Goal: Task Accomplishment & Management: Use online tool/utility

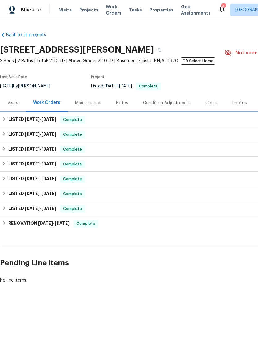
click at [20, 118] on h6 "LISTED 8/22/25 - 9/16/25" at bounding box center [32, 119] width 48 height 7
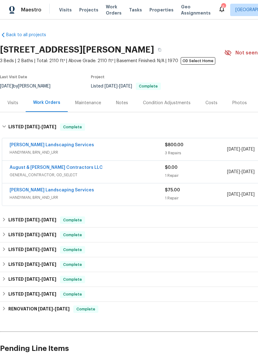
click at [27, 166] on link "August & Suttles Contractors LLC" at bounding box center [56, 167] width 93 height 4
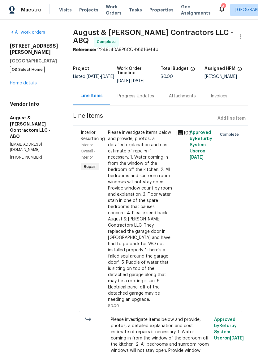
click at [18, 82] on link "Home details" at bounding box center [23, 83] width 27 height 4
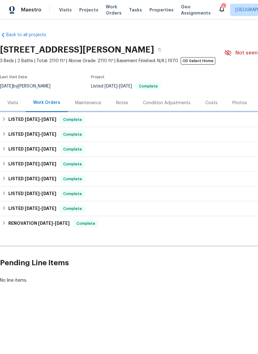
click at [34, 118] on span "8/22/25" at bounding box center [32, 119] width 15 height 4
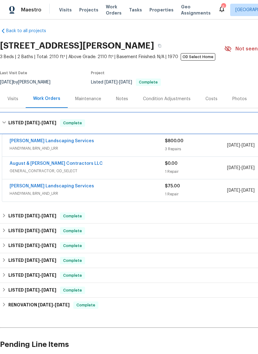
scroll to position [4, 0]
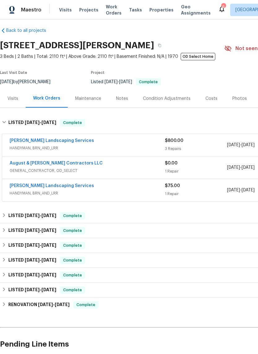
click at [44, 97] on div "Work Orders" at bounding box center [46, 98] width 27 height 6
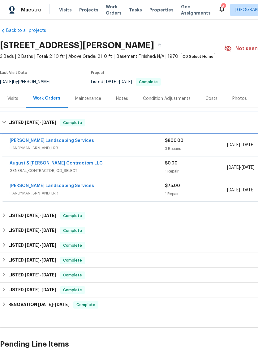
click at [7, 123] on div "LISTED 8/22/25 - 9/16/25 Complete" at bounding box center [174, 122] width 345 height 7
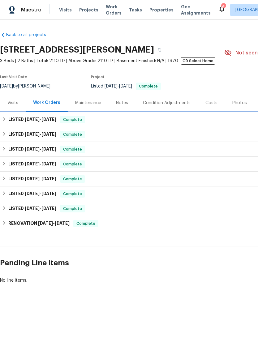
scroll to position [0, 0]
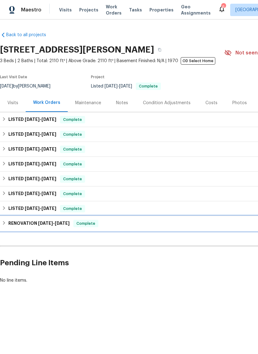
click at [21, 224] on h6 "RENOVATION 5/23/24 - 3/3/25" at bounding box center [38, 223] width 61 height 7
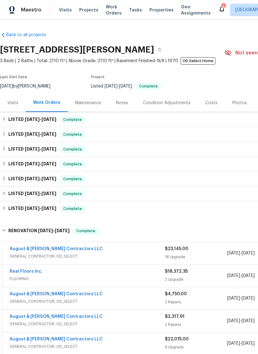
click at [35, 247] on link "August & Suttles Contractors LLC" at bounding box center [56, 248] width 93 height 4
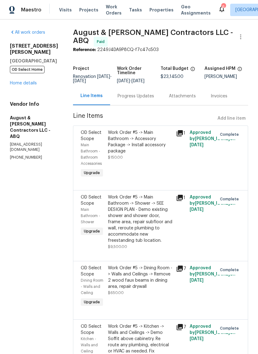
click at [20, 82] on link "Home details" at bounding box center [23, 83] width 27 height 4
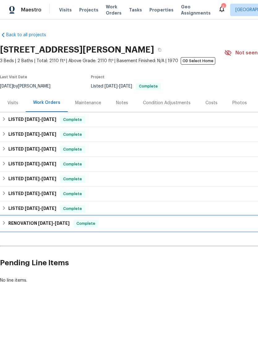
click at [28, 223] on h6 "RENOVATION 5/23/24 - 3/3/25" at bounding box center [38, 223] width 61 height 7
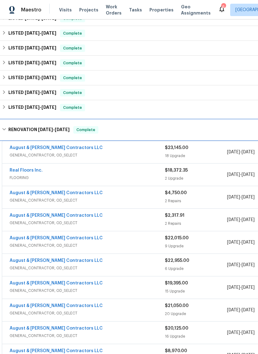
scroll to position [103, 0]
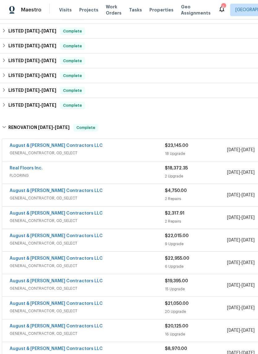
click at [26, 191] on link "August & Suttles Contractors LLC" at bounding box center [56, 190] width 93 height 4
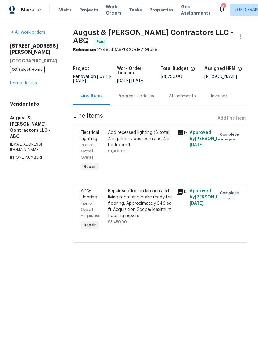
click at [20, 85] on link "Home details" at bounding box center [23, 83] width 27 height 4
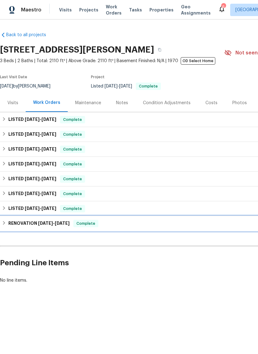
click at [26, 220] on div "RENOVATION 5/23/24 - 3/3/25 Complete" at bounding box center [174, 223] width 349 height 15
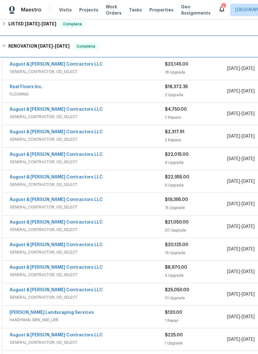
scroll to position [185, 0]
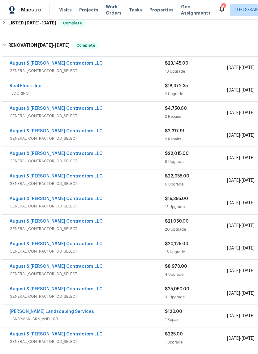
click at [32, 131] on link "August & Suttles Contractors LLC" at bounding box center [56, 131] width 93 height 4
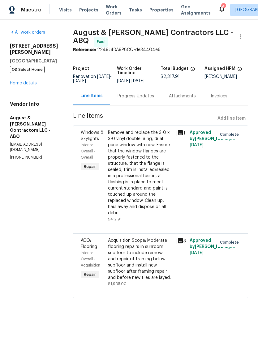
click at [18, 85] on link "Home details" at bounding box center [23, 83] width 27 height 4
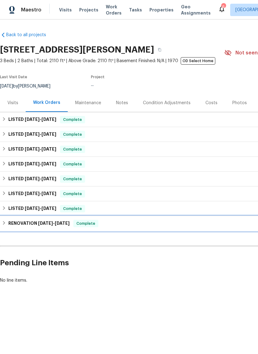
click at [20, 221] on h6 "RENOVATION 5/23/24 - 3/3/25" at bounding box center [38, 223] width 61 height 7
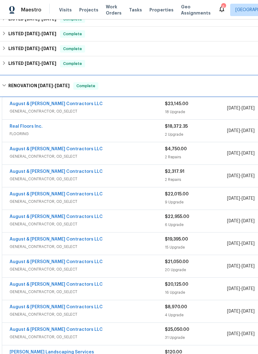
scroll to position [145, 0]
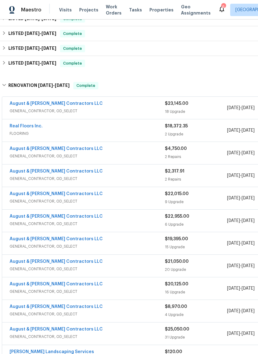
click at [23, 193] on link "August & Suttles Contractors LLC" at bounding box center [56, 193] width 93 height 4
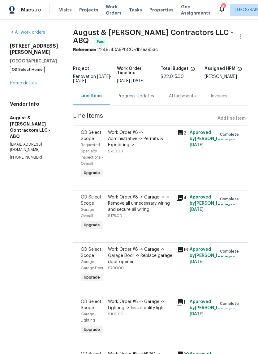
click at [141, 94] on div "Progress Updates" at bounding box center [135, 96] width 36 height 6
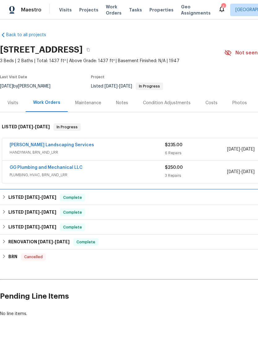
click at [26, 193] on div "LISTED 8/26/25 - 8/29/25 Complete" at bounding box center [174, 197] width 349 height 15
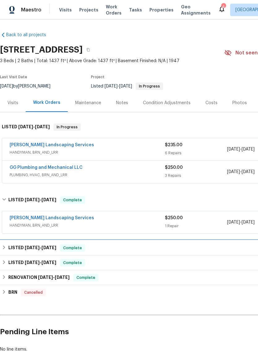
click at [21, 246] on h6 "LISTED 8/15/25 - 8/17/25" at bounding box center [32, 247] width 48 height 7
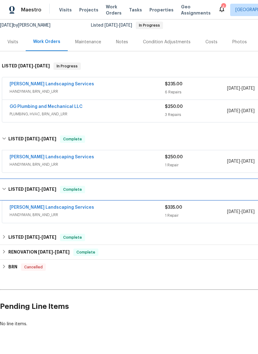
scroll to position [61, 0]
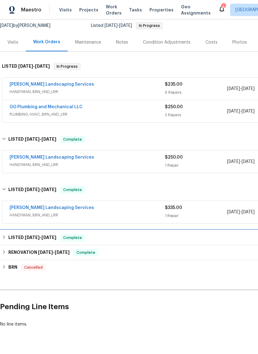
click at [17, 236] on h6 "LISTED 7/14/25 - 7/21/25" at bounding box center [32, 237] width 48 height 7
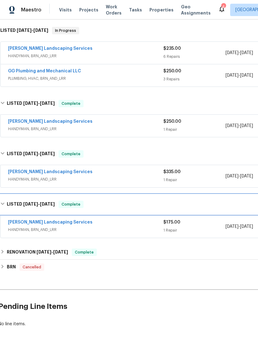
scroll to position [96, 2]
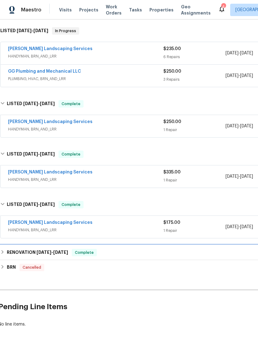
click at [22, 251] on h6 "RENOVATION 6/11/25 - 6/16/25" at bounding box center [37, 252] width 61 height 7
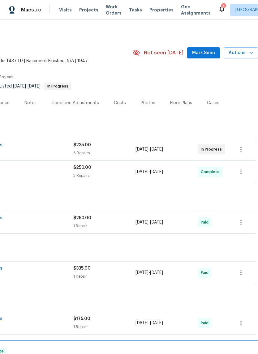
scroll to position [0, 91]
click at [202, 51] on span "Mark Seen" at bounding box center [203, 53] width 23 height 8
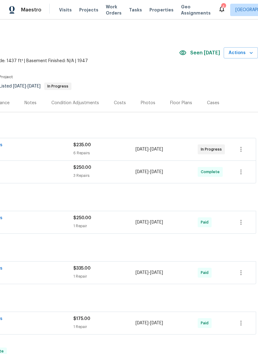
click at [221, 6] on div "4" at bounding box center [223, 7] width 4 height 6
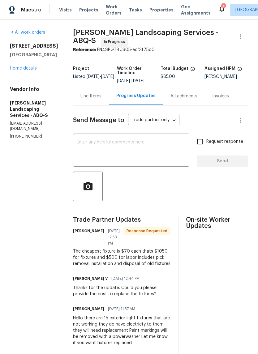
click at [105, 148] on textarea at bounding box center [131, 151] width 109 height 22
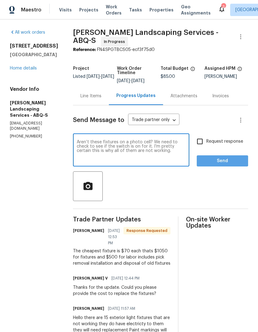
type textarea "Aren’t these fixtures on a photo cell? We need to check to see if the switch is…"
click at [223, 165] on span "Send" at bounding box center [221, 161] width 41 height 8
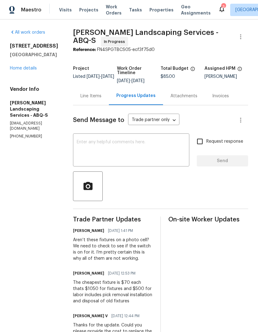
click at [221, 9] on div "3" at bounding box center [223, 7] width 4 height 6
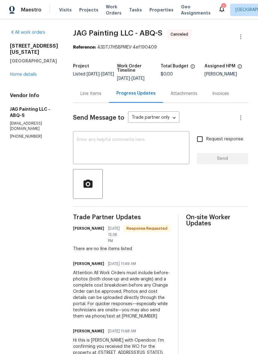
click at [85, 94] on div "Line Items" at bounding box center [90, 93] width 21 height 6
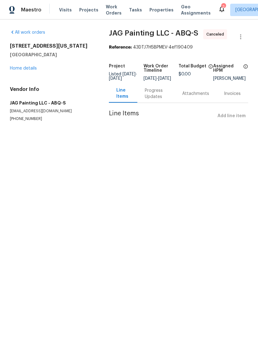
click at [23, 69] on link "Home details" at bounding box center [23, 68] width 27 height 4
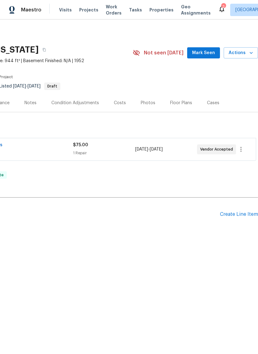
scroll to position [0, 91]
click at [204, 49] on span "Mark Seen" at bounding box center [203, 53] width 23 height 8
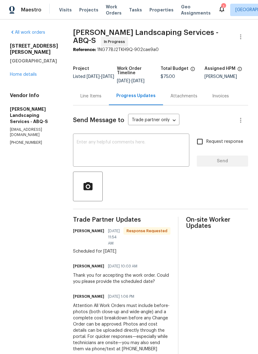
click at [101, 98] on div "Line Items" at bounding box center [90, 96] width 21 height 6
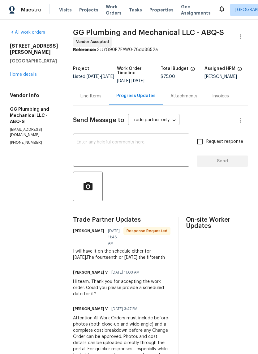
click at [101, 97] on div "Line Items" at bounding box center [90, 96] width 21 height 6
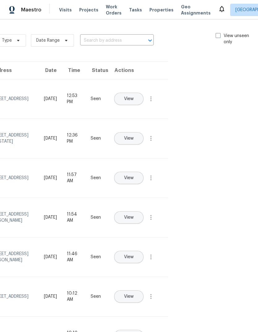
scroll to position [0, 69]
click at [219, 33] on span at bounding box center [218, 35] width 5 height 5
click at [219, 33] on input "View unseen only" at bounding box center [218, 35] width 4 height 4
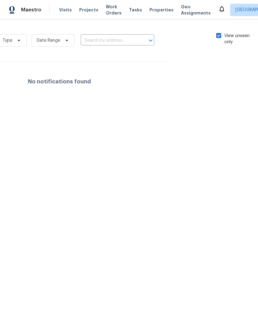
click at [217, 36] on span at bounding box center [218, 35] width 5 height 5
click at [217, 36] on input "View unseen only" at bounding box center [218, 35] width 4 height 4
checkbox input "false"
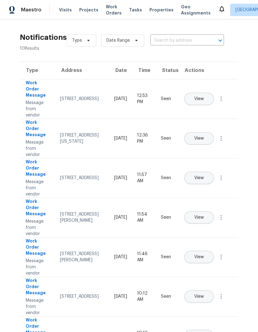
scroll to position [0, 0]
